Goal: Task Accomplishment & Management: Manage account settings

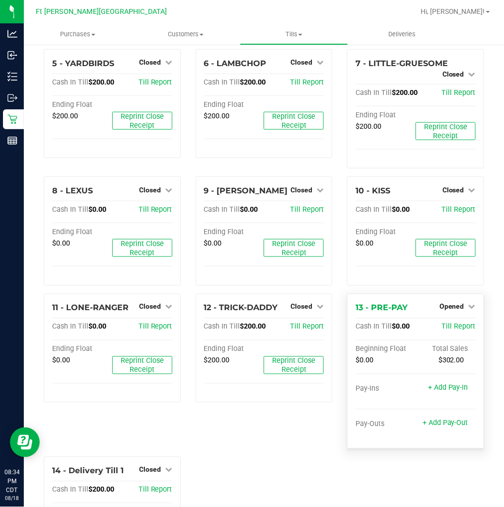
scroll to position [221, 0]
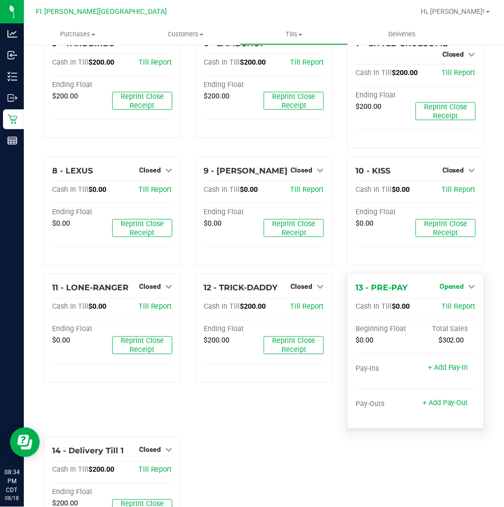
click at [450, 283] on span "Opened" at bounding box center [452, 287] width 25 height 8
click at [450, 303] on link "Close Till" at bounding box center [453, 307] width 27 height 8
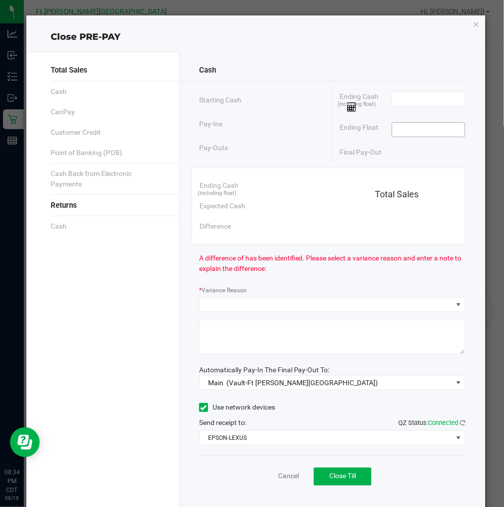
click at [399, 131] on input at bounding box center [428, 130] width 73 height 14
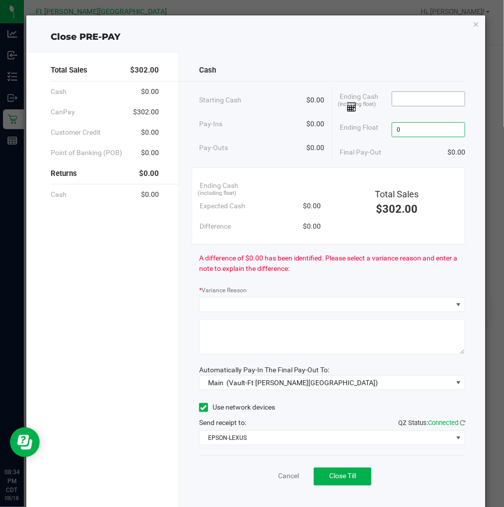
type input "$0.00"
click at [400, 103] on input at bounding box center [428, 99] width 73 height 14
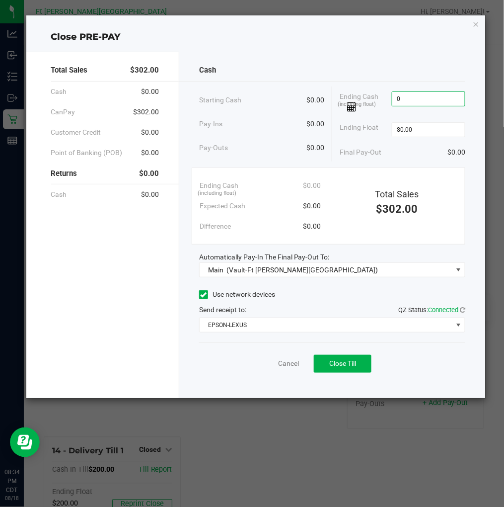
type input "$0.00"
click at [393, 67] on div "Cash" at bounding box center [332, 70] width 267 height 21
click at [324, 365] on button "Close Till" at bounding box center [343, 364] width 58 height 18
click at [261, 361] on link "Dismiss" at bounding box center [267, 363] width 24 height 10
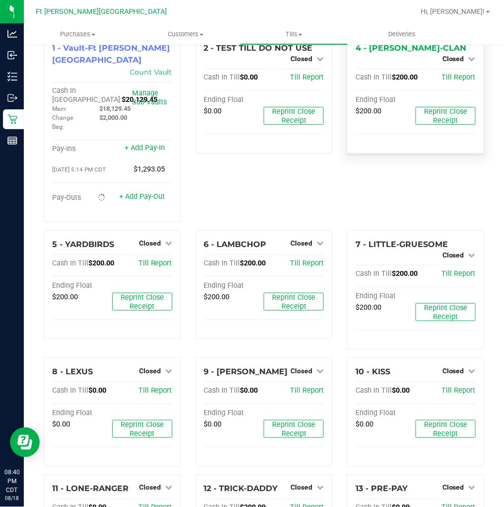
scroll to position [0, 0]
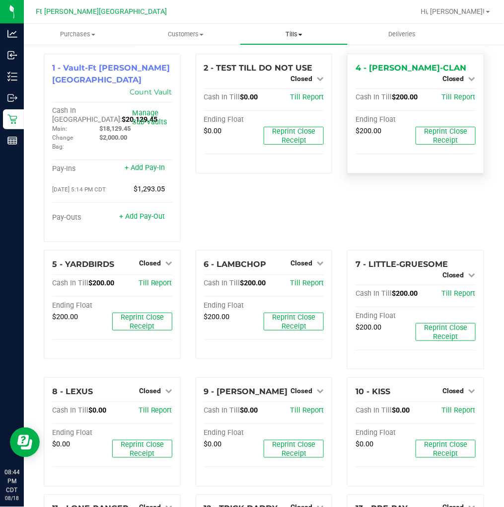
click at [290, 32] on span "Tills" at bounding box center [293, 34] width 107 height 9
click at [294, 69] on span "Reconcile e-payments" at bounding box center [289, 72] width 99 height 8
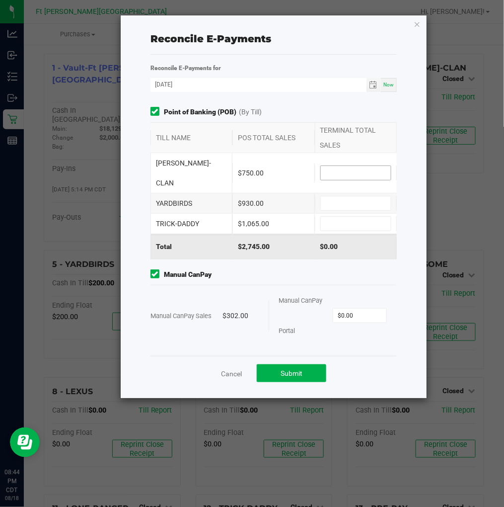
click at [350, 166] on input at bounding box center [356, 173] width 70 height 14
type input "$750.00"
type input "$930.00"
type input "$1,065.00"
click at [285, 269] on span "Manual CanPay" at bounding box center [274, 274] width 246 height 10
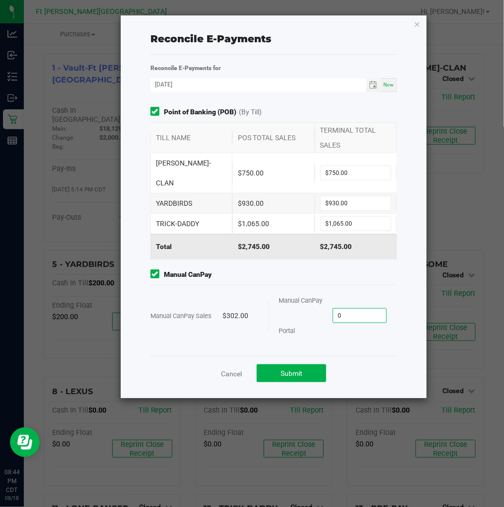
click at [363, 308] on input "0" at bounding box center [359, 315] width 53 height 14
type input "$302.00"
click at [254, 301] on div "$302.00" at bounding box center [241, 316] width 36 height 30
click at [284, 369] on span "Submit" at bounding box center [292, 373] width 22 height 8
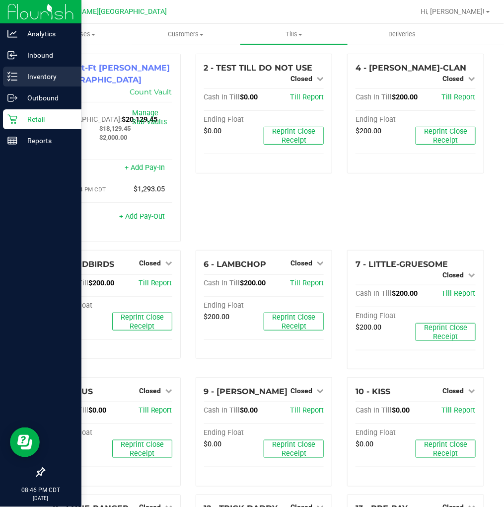
click at [27, 77] on p "Inventory" at bounding box center [47, 77] width 60 height 12
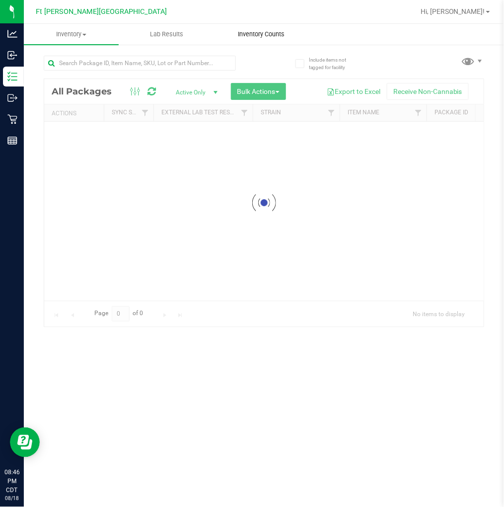
click at [250, 31] on span "Inventory Counts" at bounding box center [262, 34] width 74 height 9
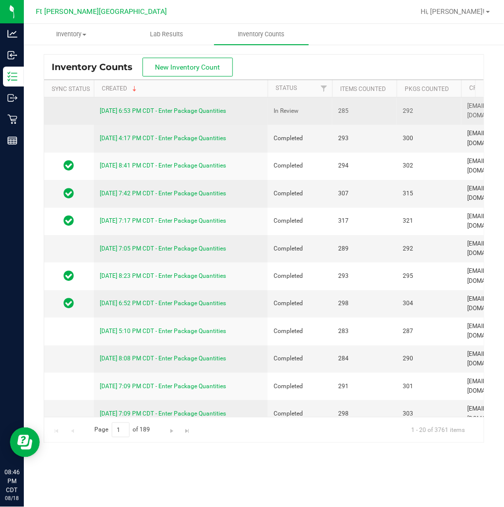
click at [213, 110] on link "[DATE] 6:53 PM CDT - Enter Package Quantities" at bounding box center [163, 110] width 126 height 7
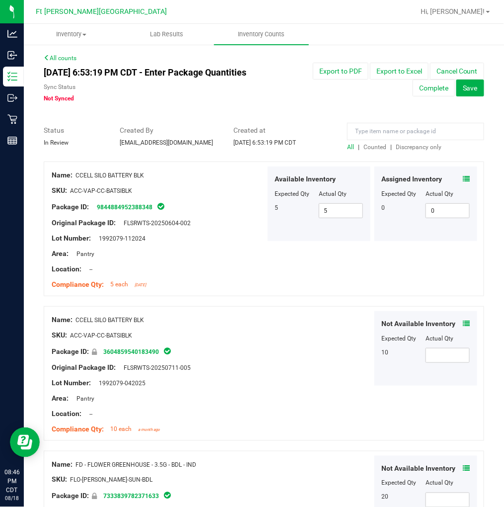
click at [400, 144] on span "Discrepancy only" at bounding box center [419, 147] width 46 height 7
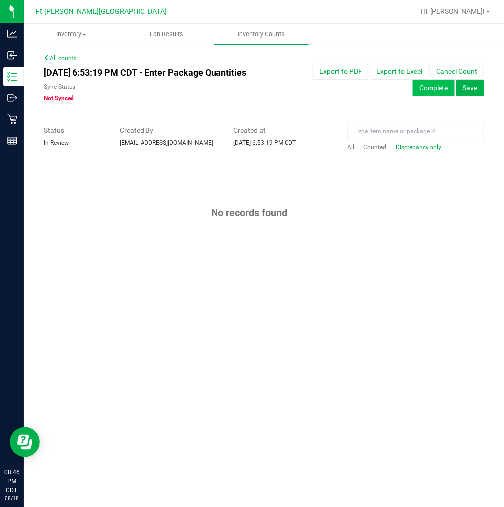
click at [438, 90] on button "Complete" at bounding box center [434, 87] width 42 height 17
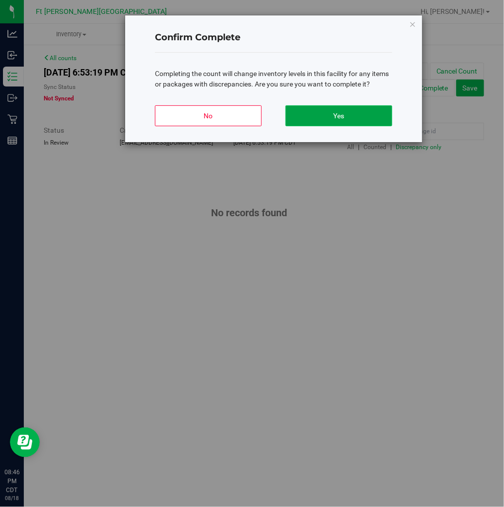
click at [345, 118] on button "Yes" at bounding box center [339, 115] width 107 height 21
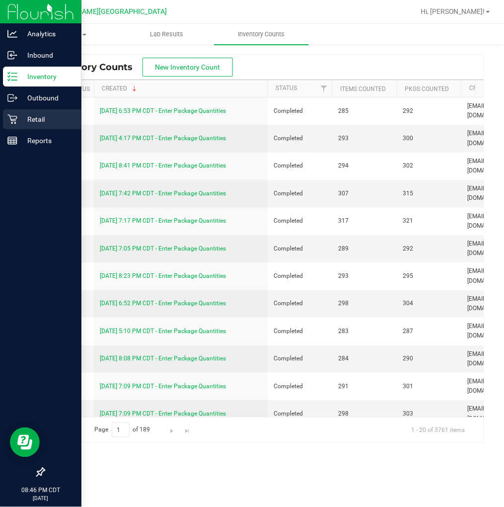
click at [21, 121] on p "Retail" at bounding box center [47, 119] width 60 height 12
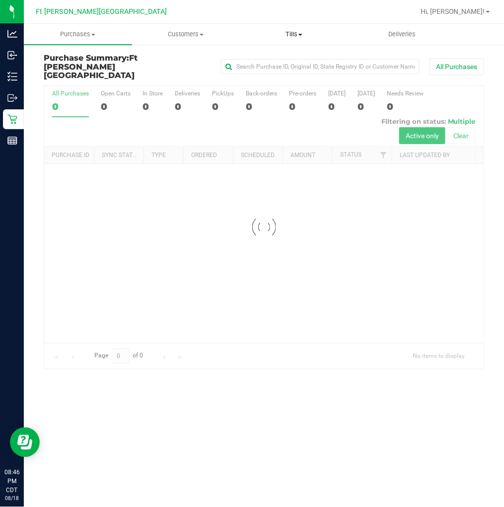
click at [301, 32] on span "Tills" at bounding box center [293, 34] width 107 height 9
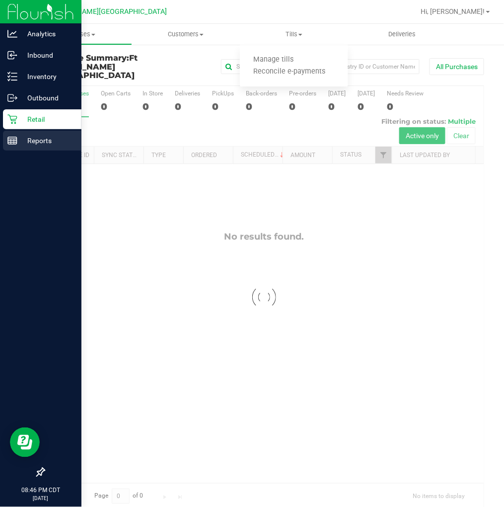
click at [13, 143] on icon at bounding box center [12, 141] width 10 height 10
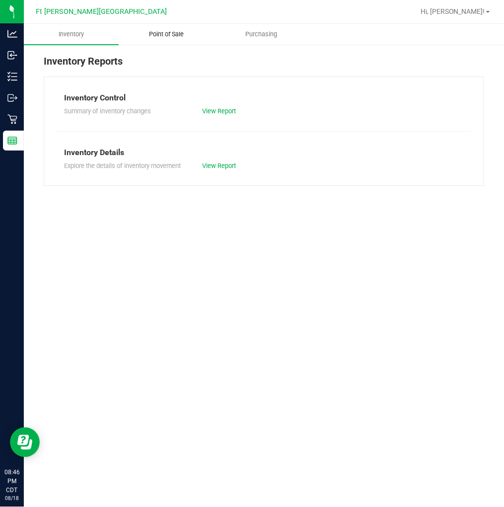
click at [172, 31] on span "Point of Sale" at bounding box center [167, 34] width 62 height 9
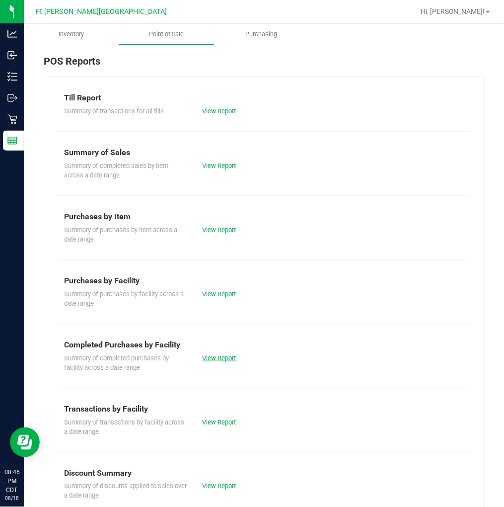
click at [213, 354] on link "View Report" at bounding box center [219, 357] width 34 height 7
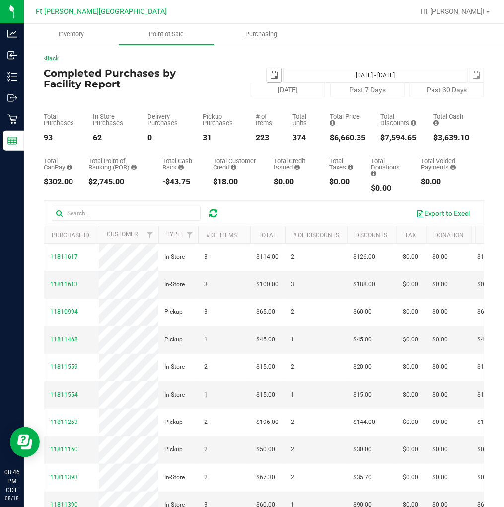
click at [270, 78] on span "select" at bounding box center [274, 75] width 8 height 8
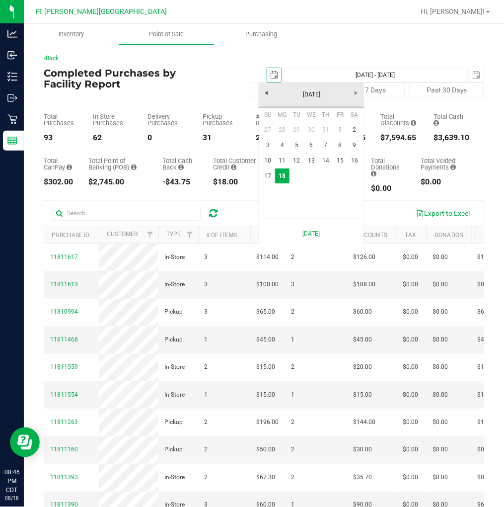
scroll to position [0, 25]
click at [269, 173] on link "17" at bounding box center [268, 175] width 14 height 15
type input "[DATE]"
type input "[DATE] - [DATE]"
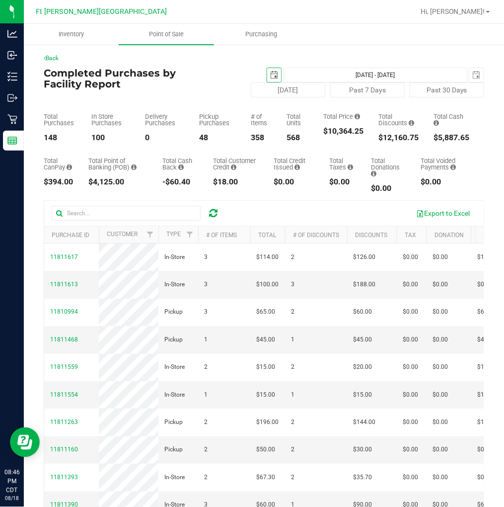
click at [219, 79] on div "[DATE] [DATE] - [DATE] [DATE]" at bounding box center [337, 75] width 308 height 15
click at [270, 75] on span "select" at bounding box center [274, 75] width 8 height 8
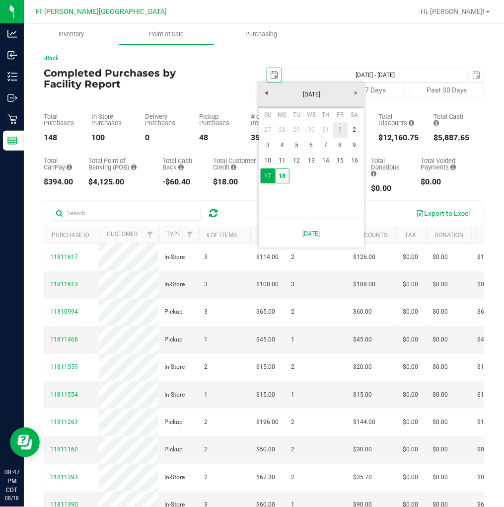
click at [339, 131] on link "1" at bounding box center [340, 129] width 14 height 15
type input "[DATE]"
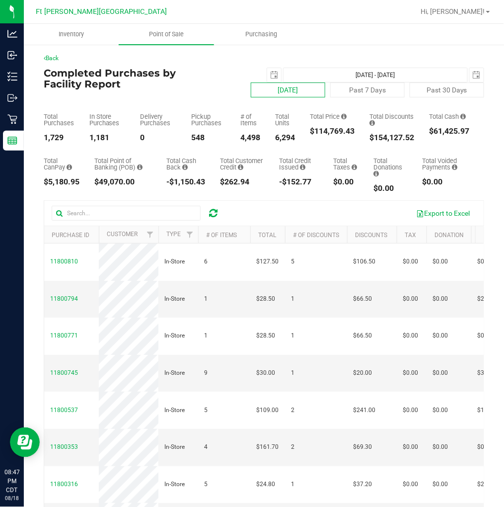
click at [274, 87] on button "[DATE]" at bounding box center [288, 89] width 75 height 15
type input "[DATE] - [DATE]"
